Goal: Information Seeking & Learning: Learn about a topic

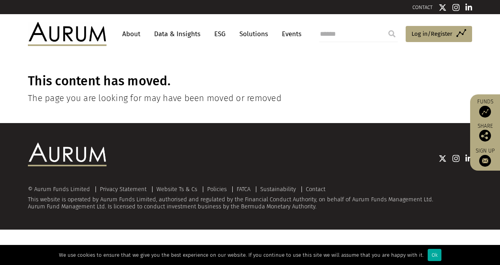
click at [189, 35] on link "Data & Insights" at bounding box center [177, 34] width 54 height 15
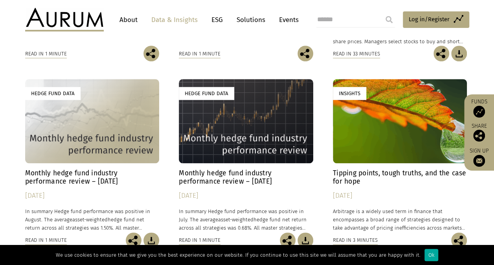
scroll to position [408, 0]
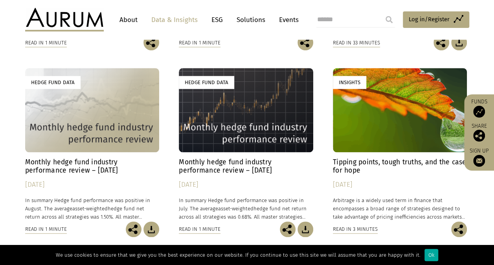
click at [94, 163] on h4 "Monthly hedge fund industry performance review – [DATE]" at bounding box center [92, 166] width 134 height 17
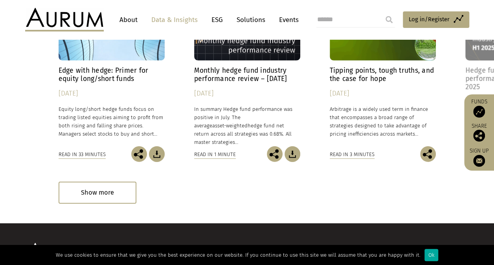
scroll to position [1170, 0]
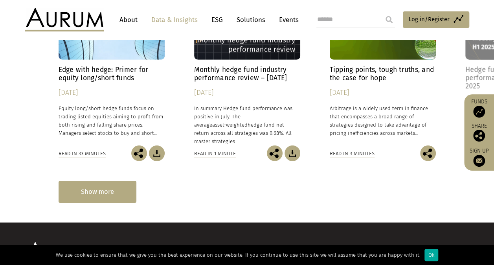
click at [104, 193] on div "Show more" at bounding box center [98, 192] width 78 height 22
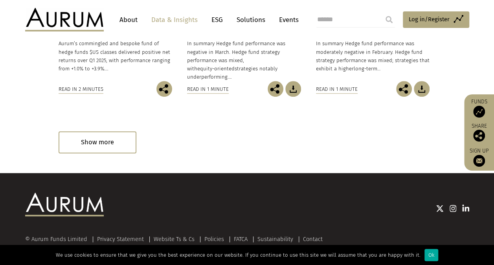
scroll to position [1812, 0]
